Goal: Find specific page/section: Find specific page/section

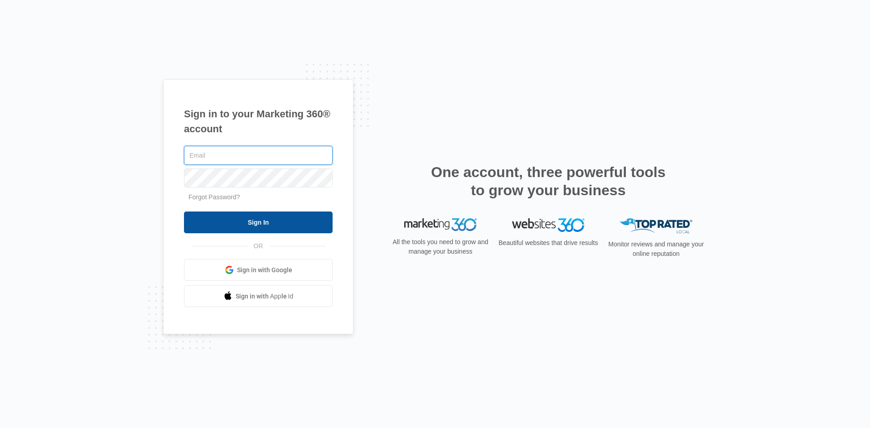
type input "[EMAIL_ADDRESS][DOMAIN_NAME]"
click at [269, 221] on input "Sign In" at bounding box center [258, 223] width 149 height 22
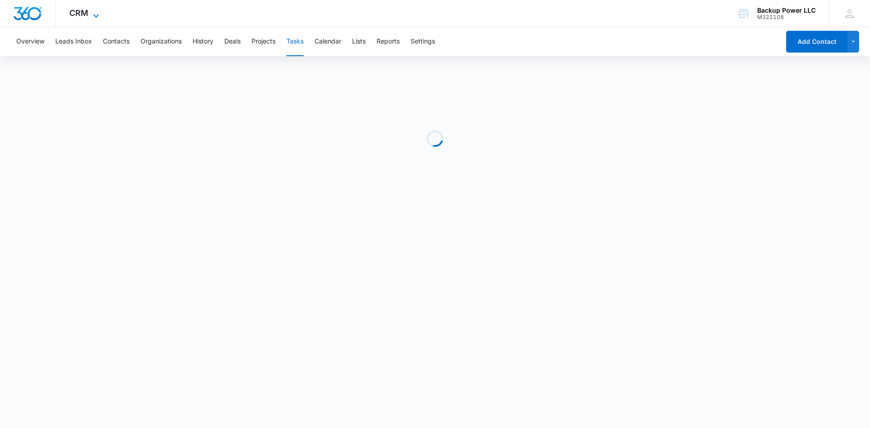
click at [92, 16] on icon at bounding box center [96, 15] width 11 height 11
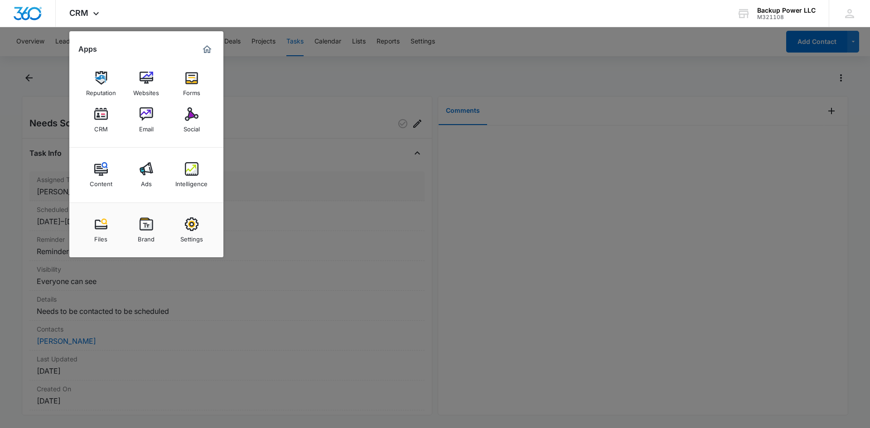
click at [192, 177] on div "Intelligence" at bounding box center [191, 182] width 32 height 12
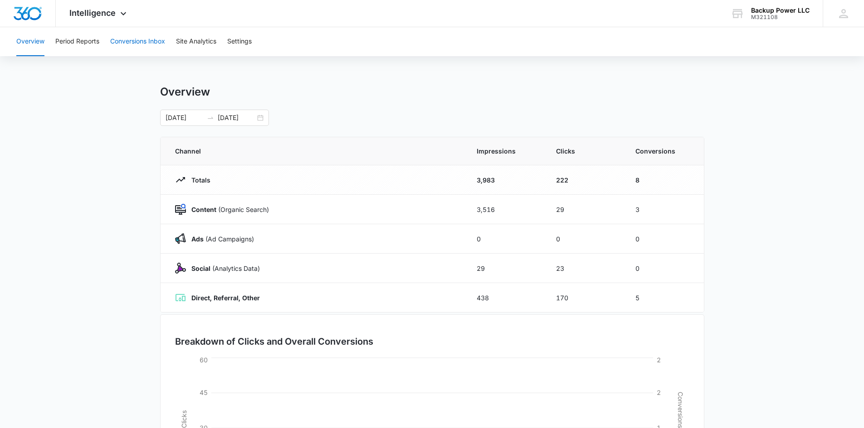
click at [136, 43] on button "Conversions Inbox" at bounding box center [137, 41] width 55 height 29
